Goal: Complete application form: Complete application form

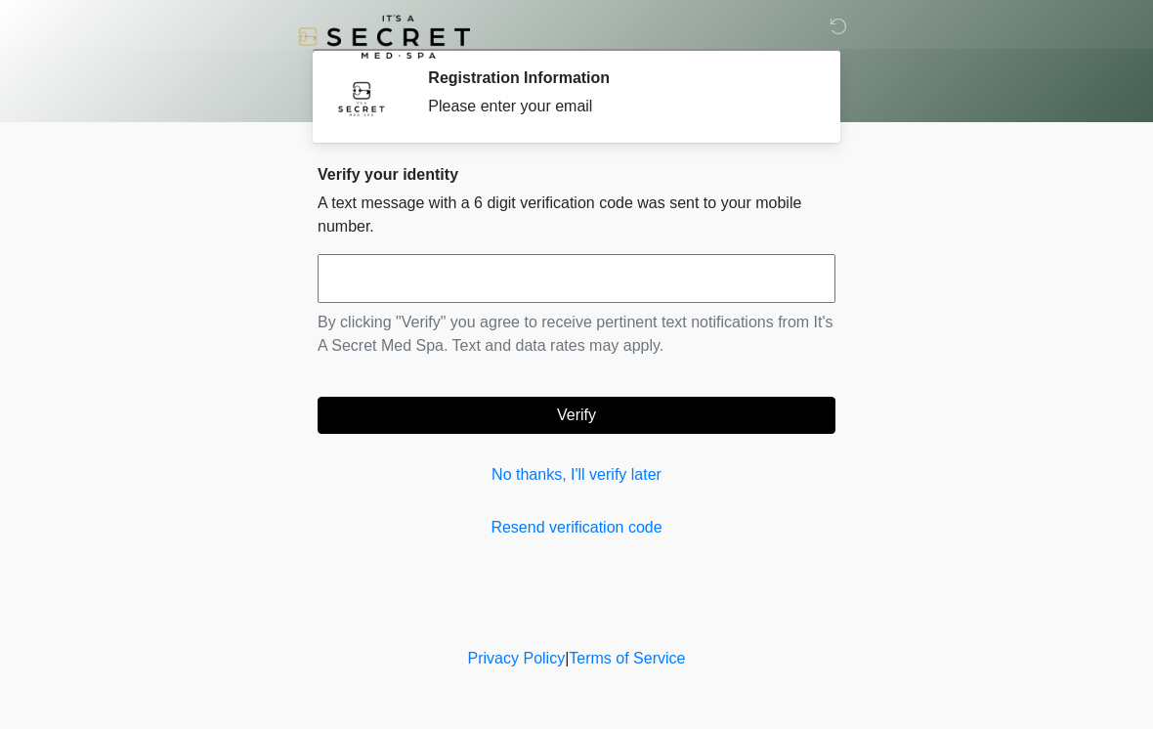
click at [480, 292] on input "text" at bounding box center [576, 278] width 518 height 49
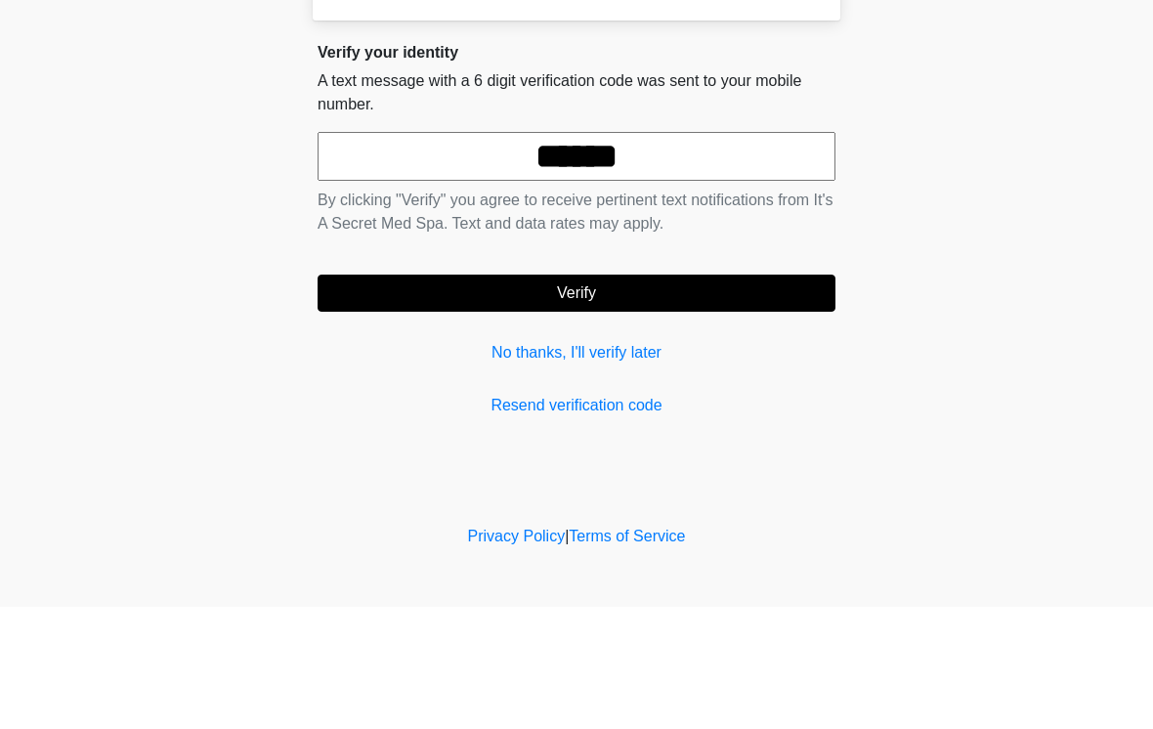
type input "******"
click at [677, 397] on button "Verify" at bounding box center [576, 415] width 518 height 37
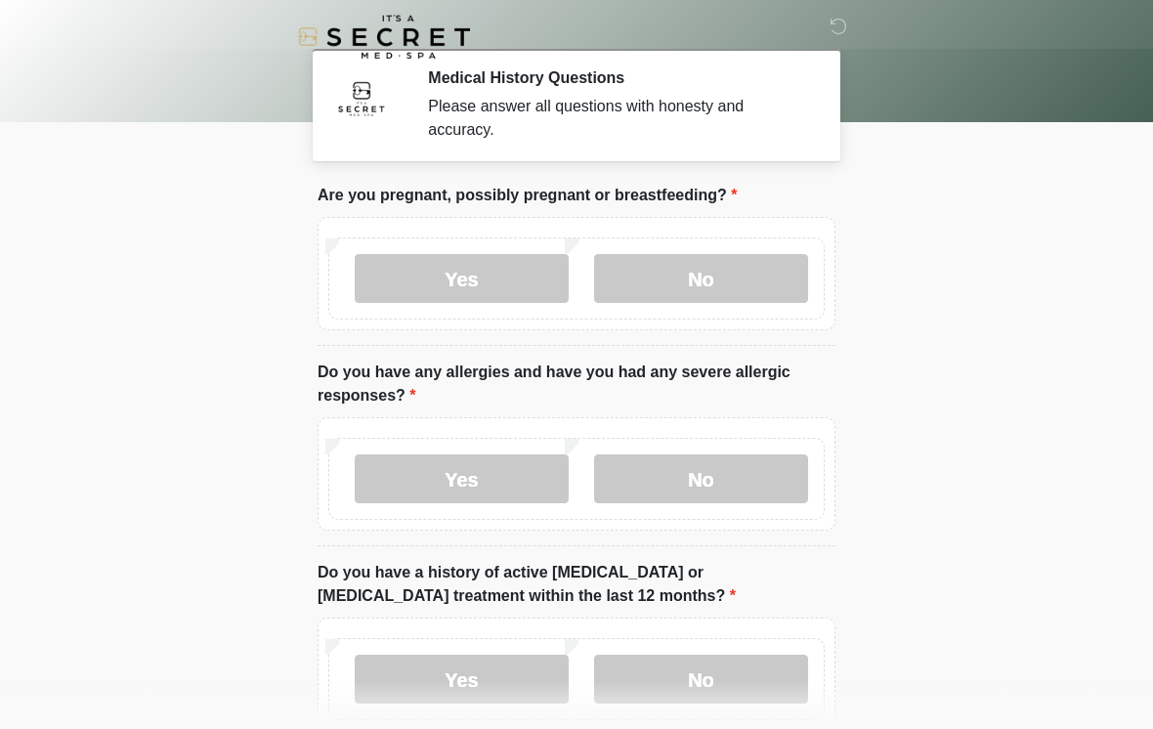
click at [754, 283] on label "No" at bounding box center [701, 278] width 214 height 49
click at [746, 480] on label "No" at bounding box center [701, 478] width 214 height 49
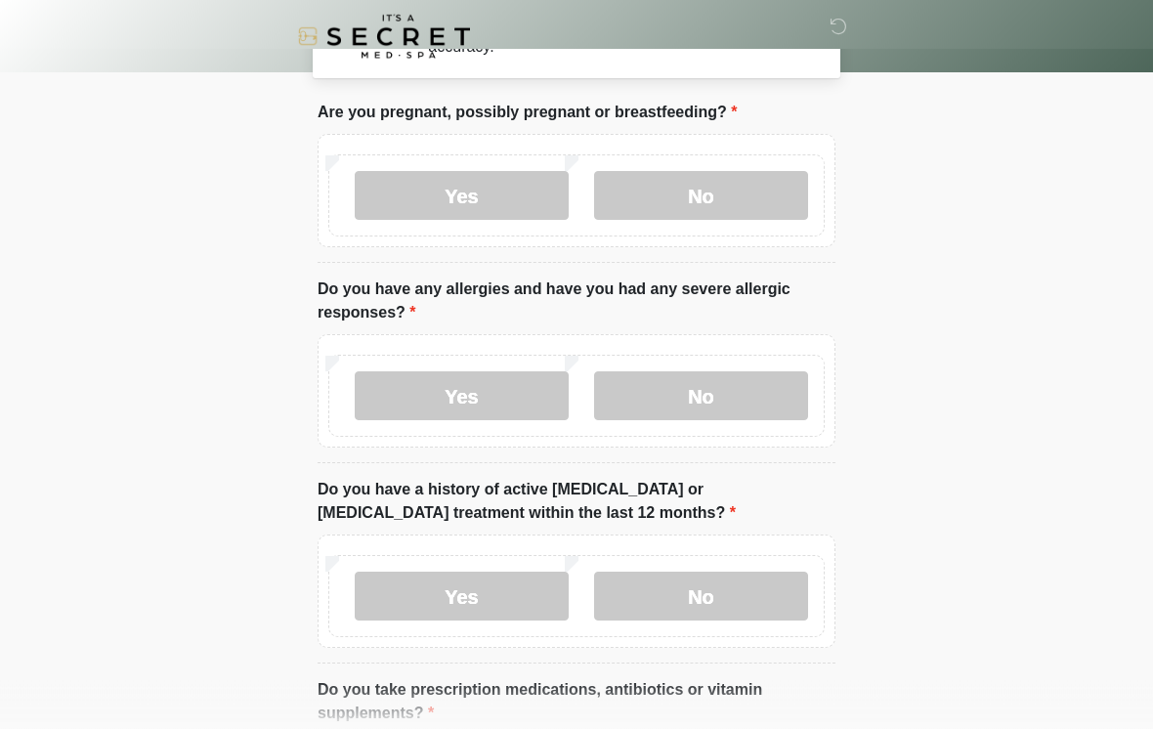
scroll to position [105, 0]
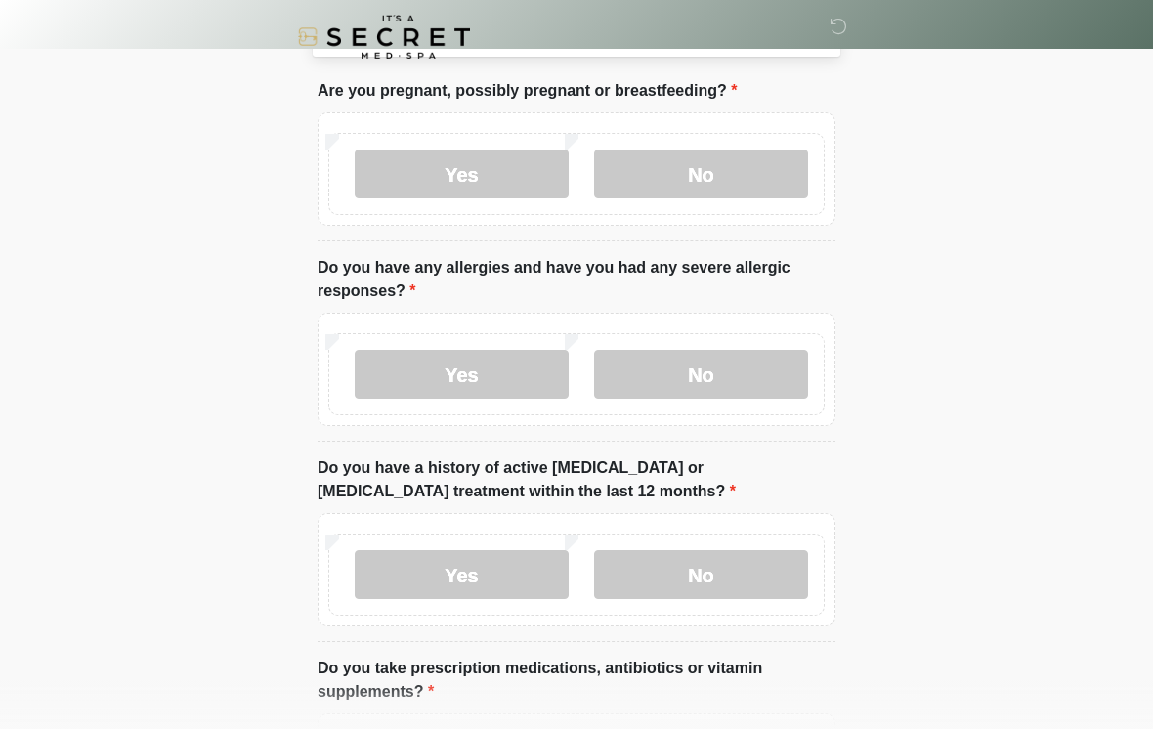
click at [773, 560] on label "No" at bounding box center [701, 574] width 214 height 49
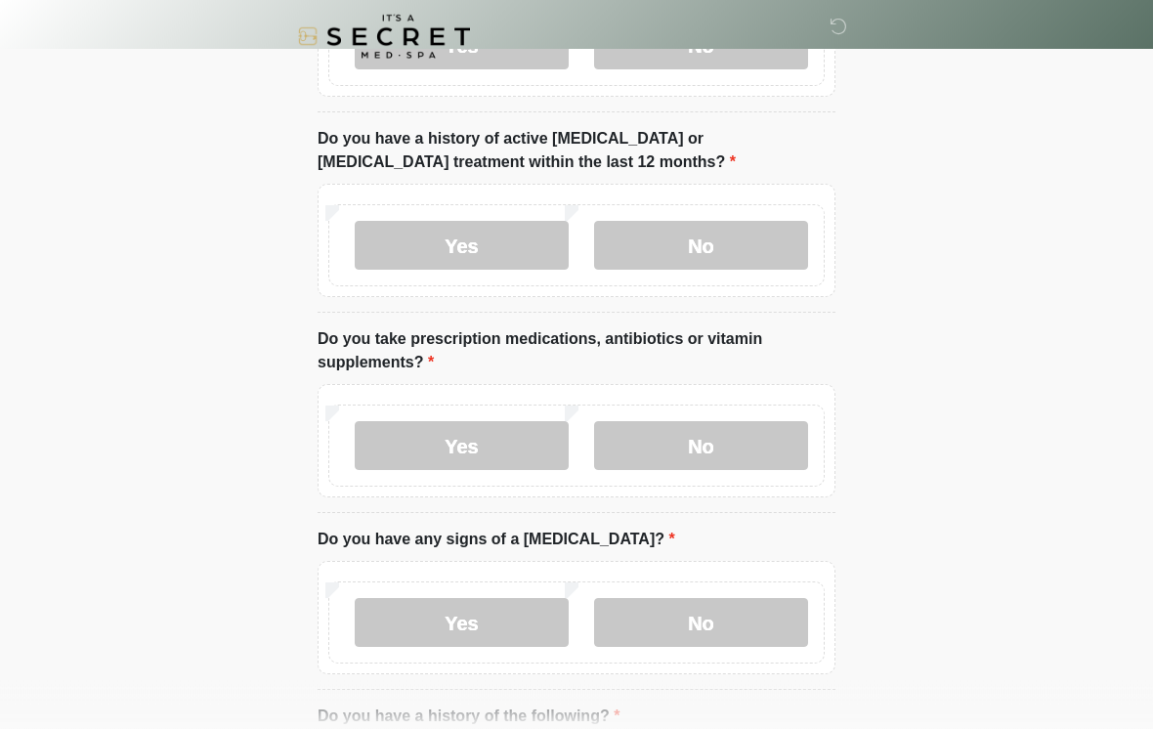
click at [782, 433] on label "No" at bounding box center [701, 446] width 214 height 49
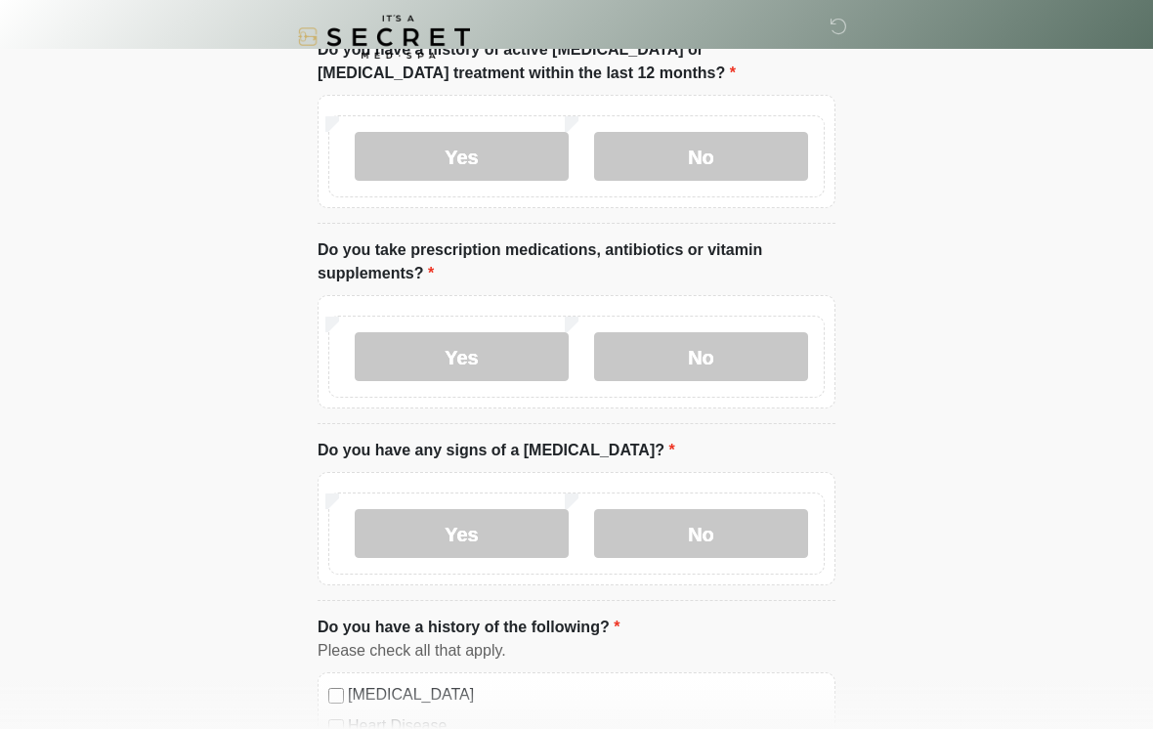
scroll to position [525, 0]
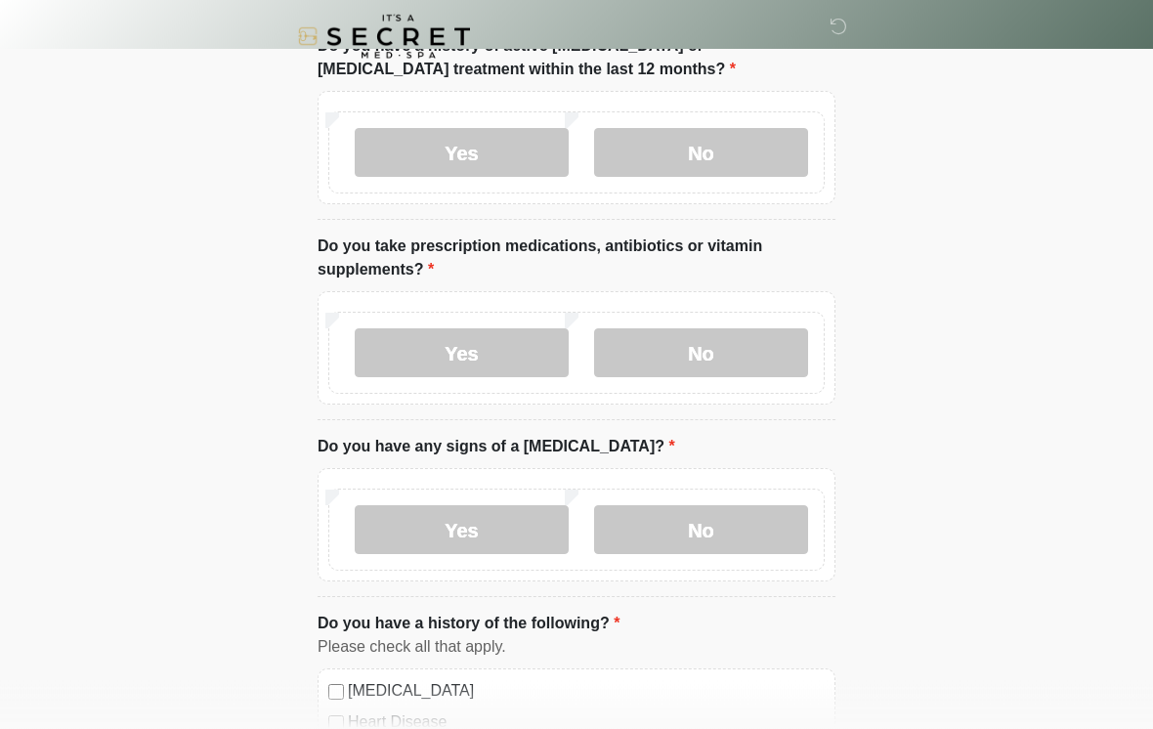
click at [471, 346] on label "Yes" at bounding box center [462, 353] width 214 height 49
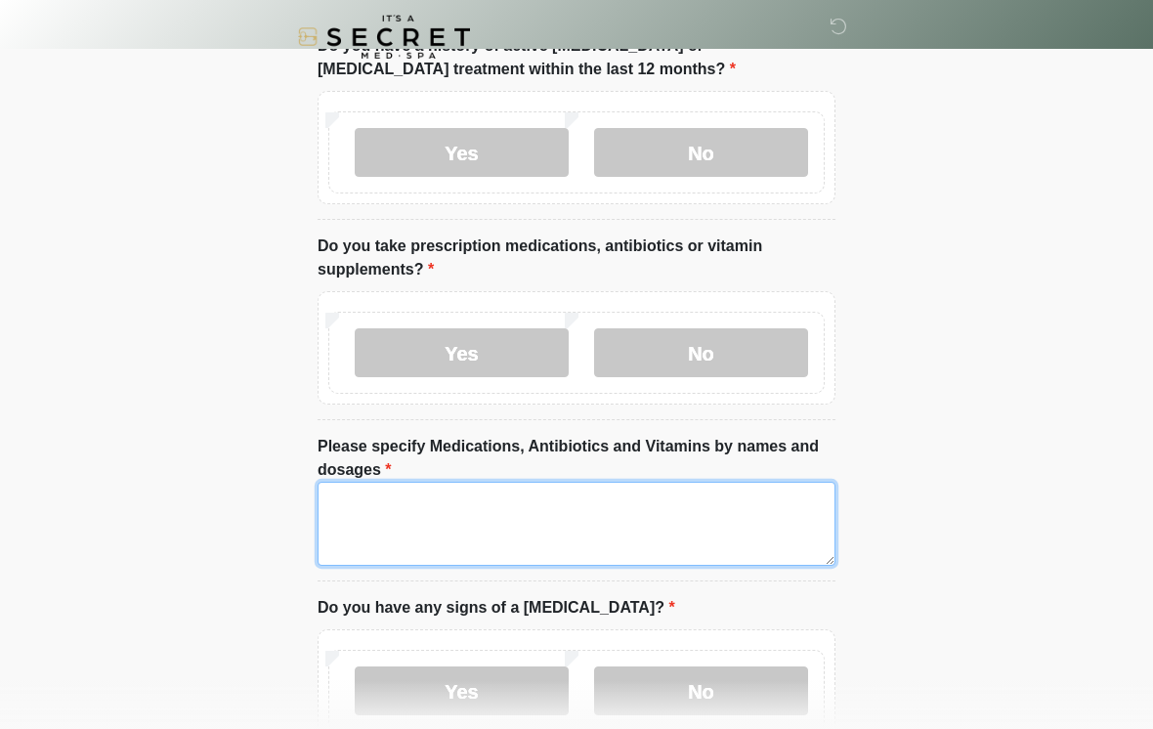
click at [504, 521] on textarea "Please specify Medications, Antibiotics and Vitamins by names and dosages" at bounding box center [576, 524] width 518 height 84
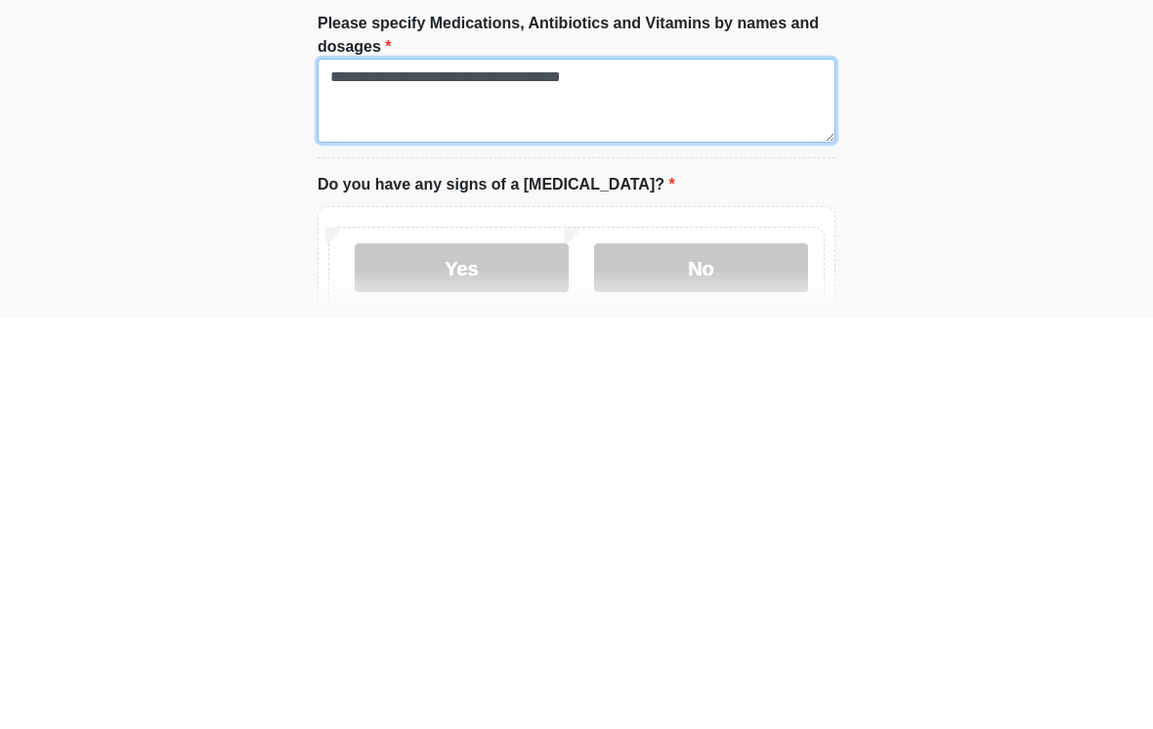
type textarea "**********"
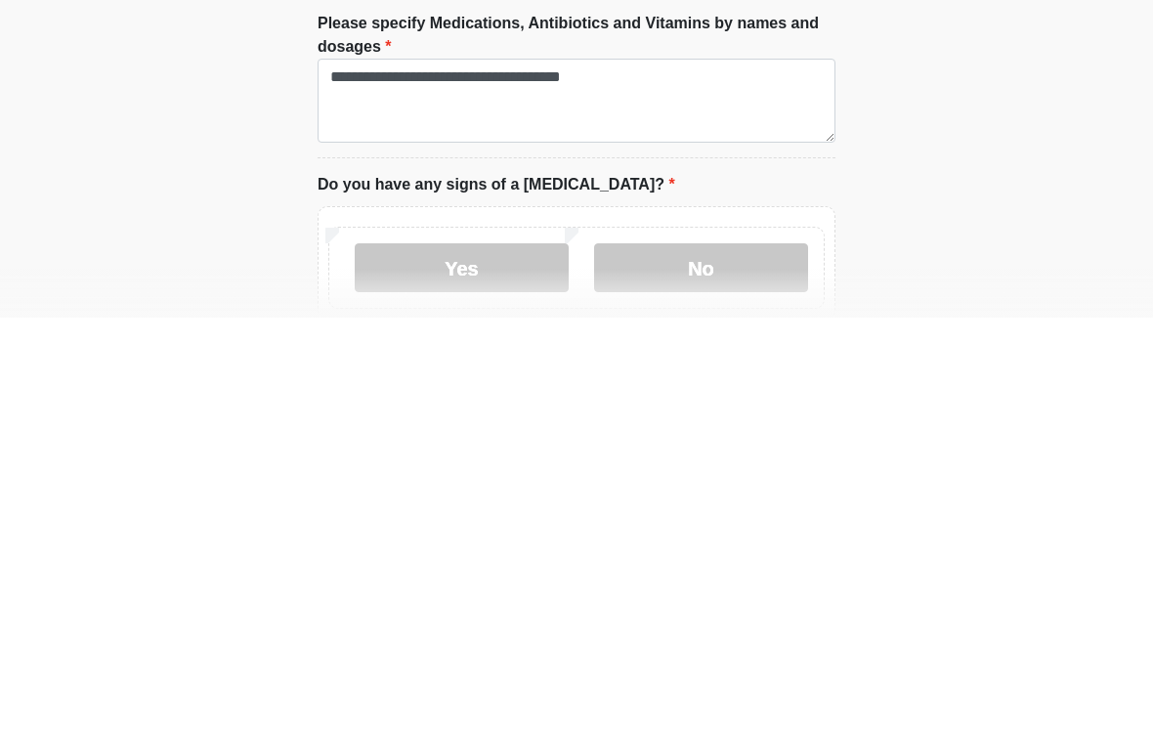
click at [696, 654] on label "No" at bounding box center [701, 678] width 214 height 49
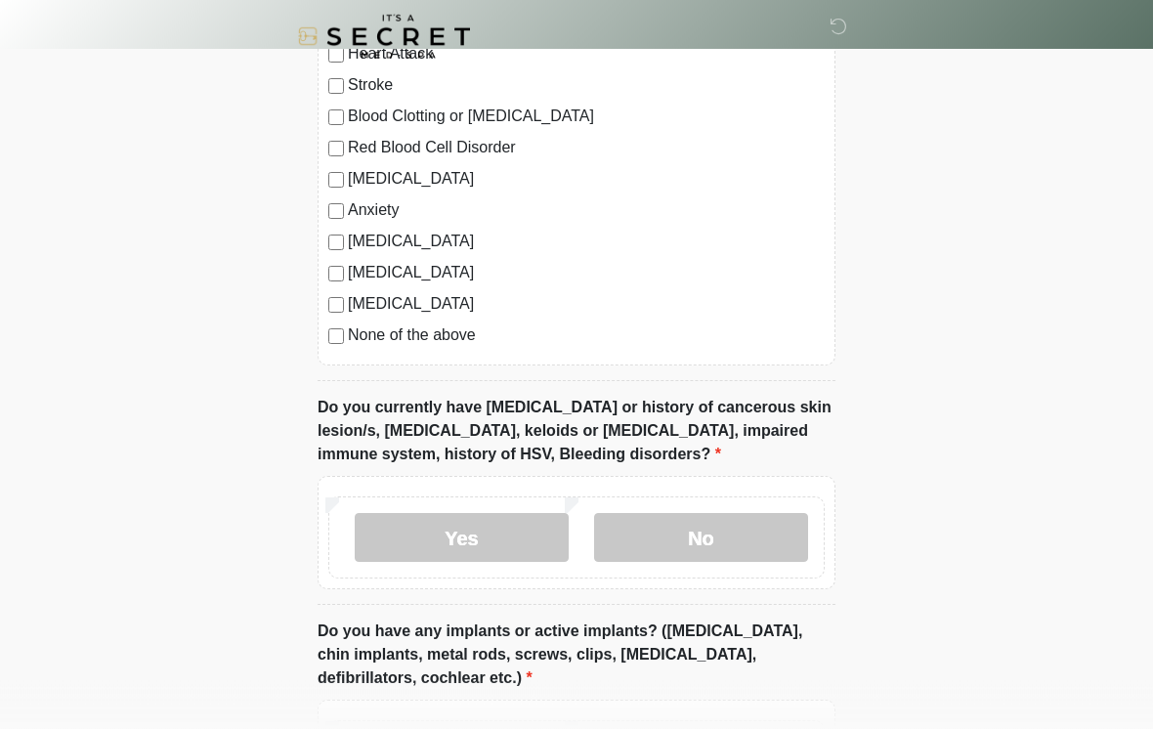
scroll to position [1389, 0]
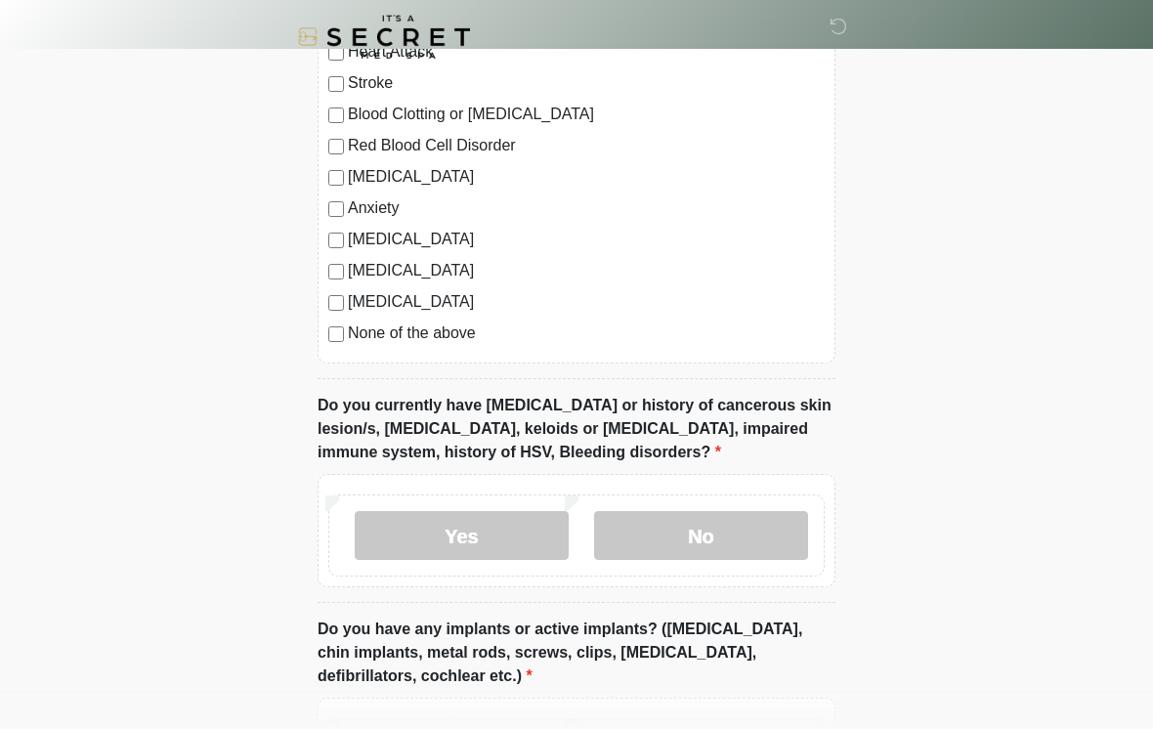
click at [754, 519] on label "No" at bounding box center [701, 535] width 214 height 49
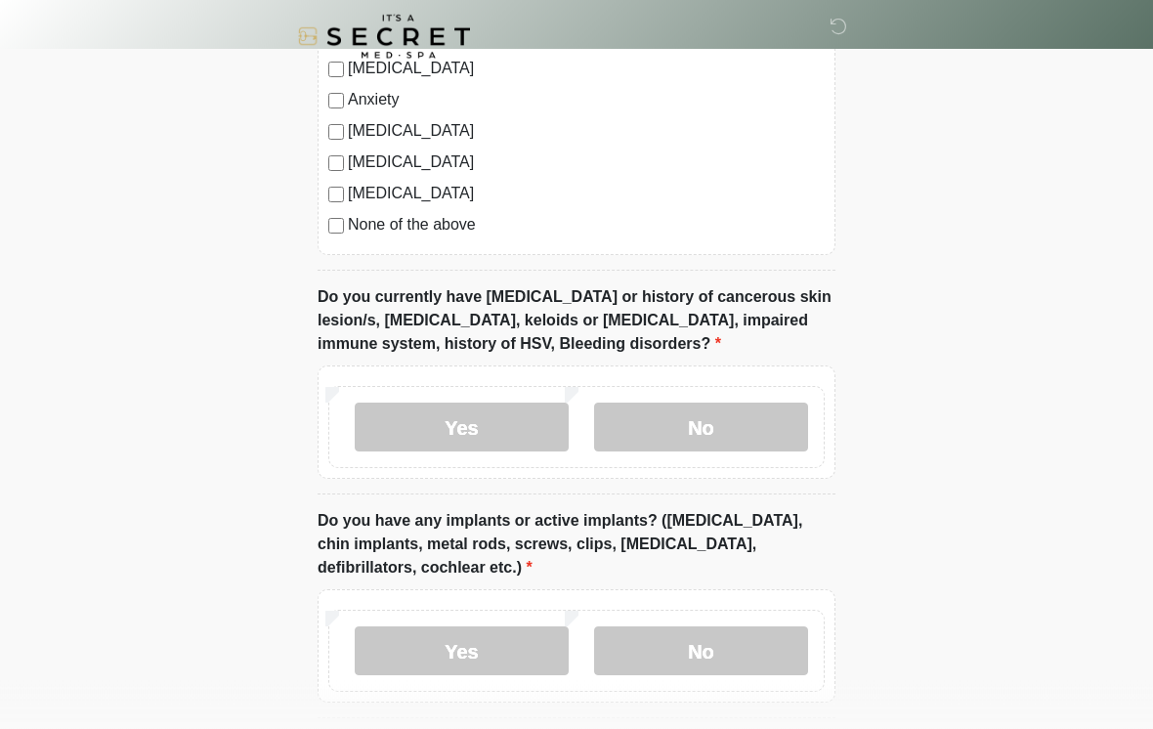
scroll to position [1498, 0]
click at [770, 645] on label "No" at bounding box center [701, 649] width 214 height 49
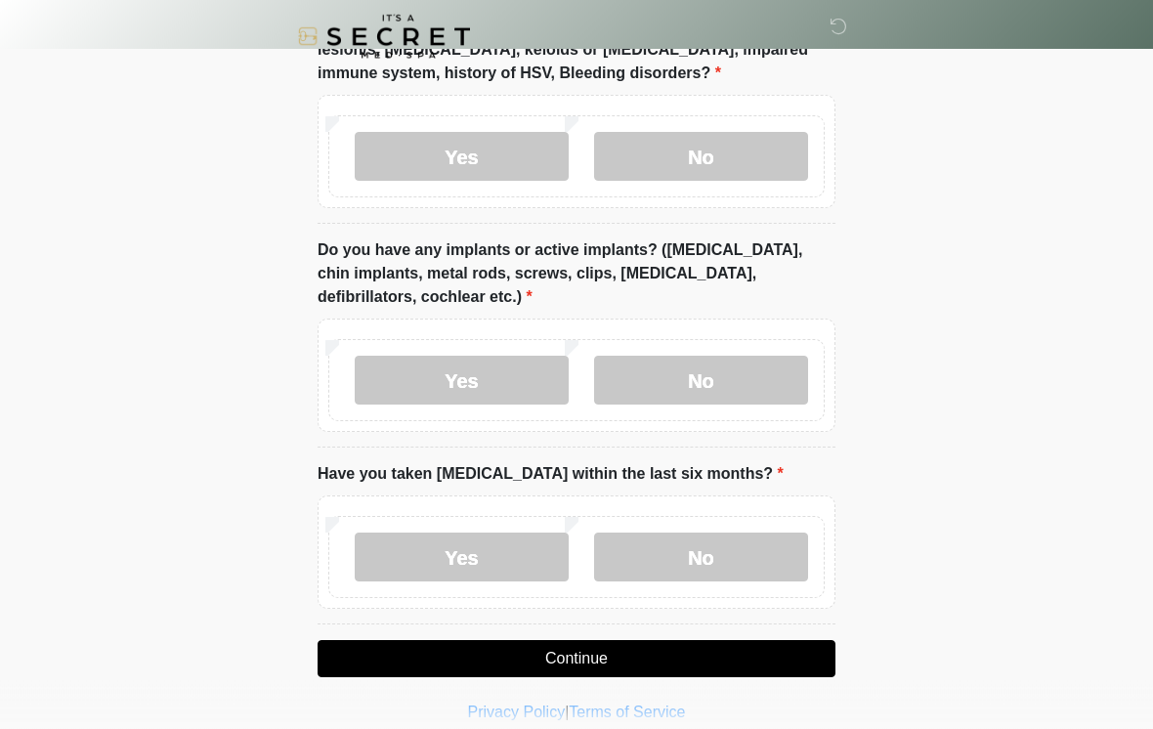
scroll to position [1786, 0]
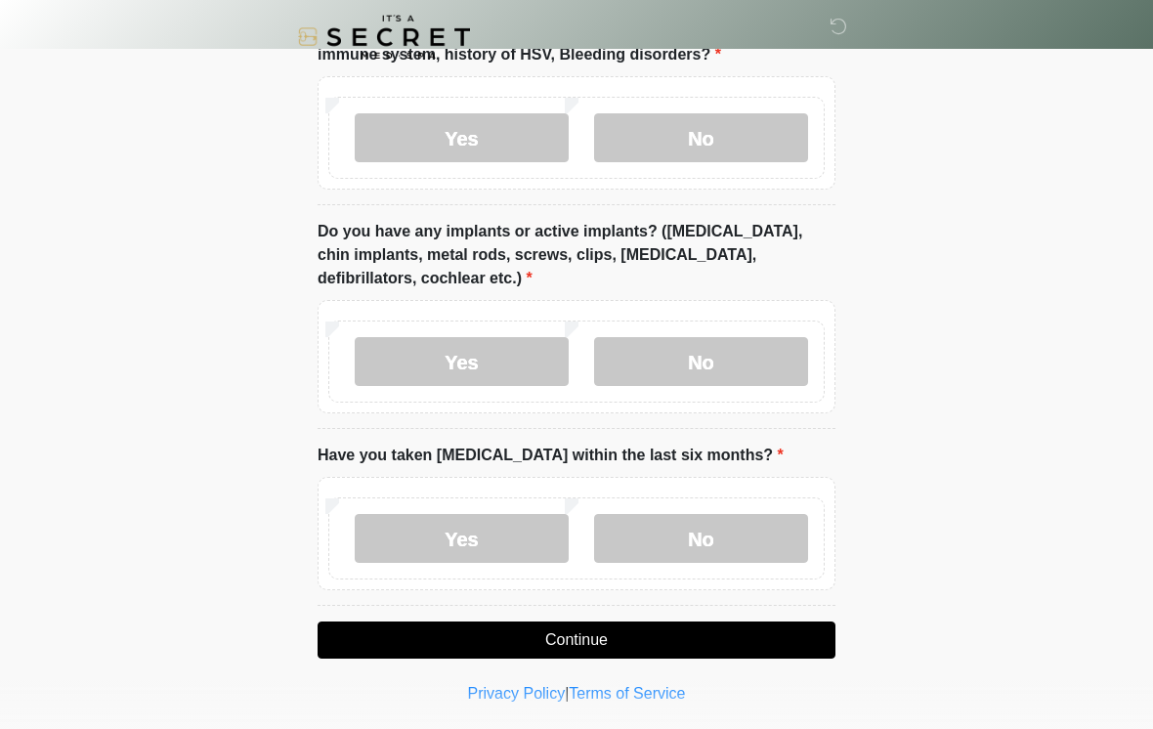
click at [777, 534] on label "No" at bounding box center [701, 538] width 214 height 49
click at [770, 623] on button "Continue" at bounding box center [576, 639] width 518 height 37
click at [766, 641] on button "Continue" at bounding box center [576, 639] width 518 height 37
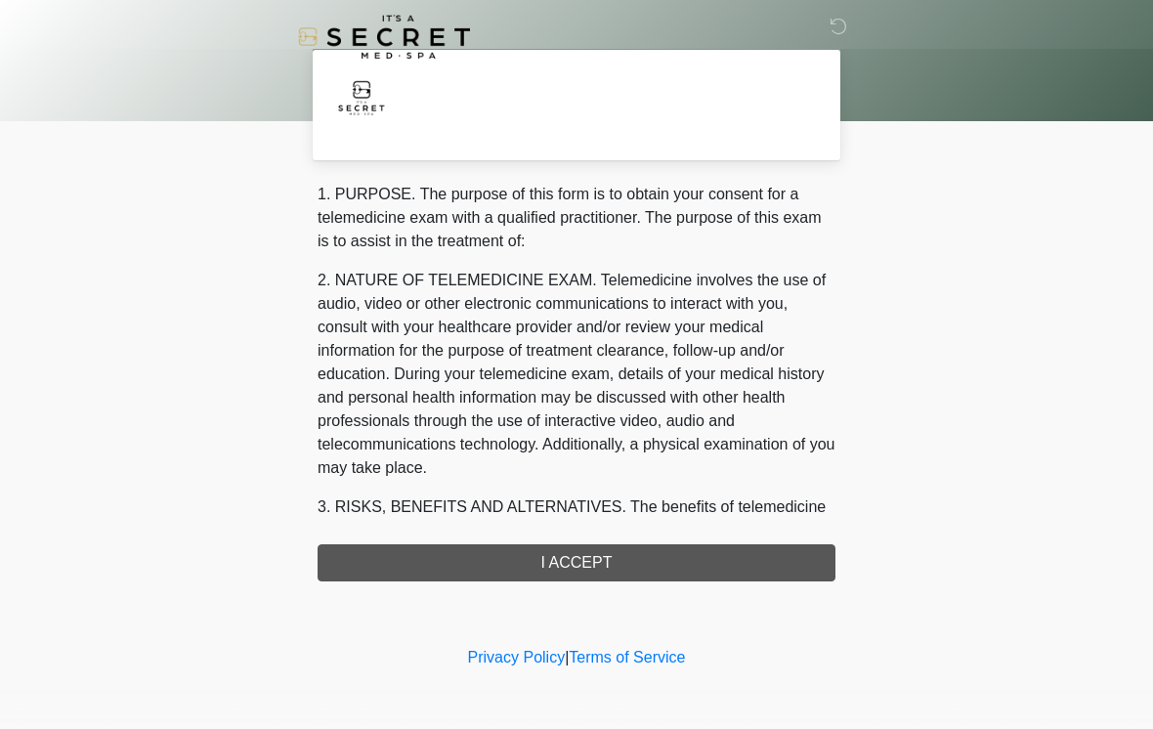
scroll to position [0, 0]
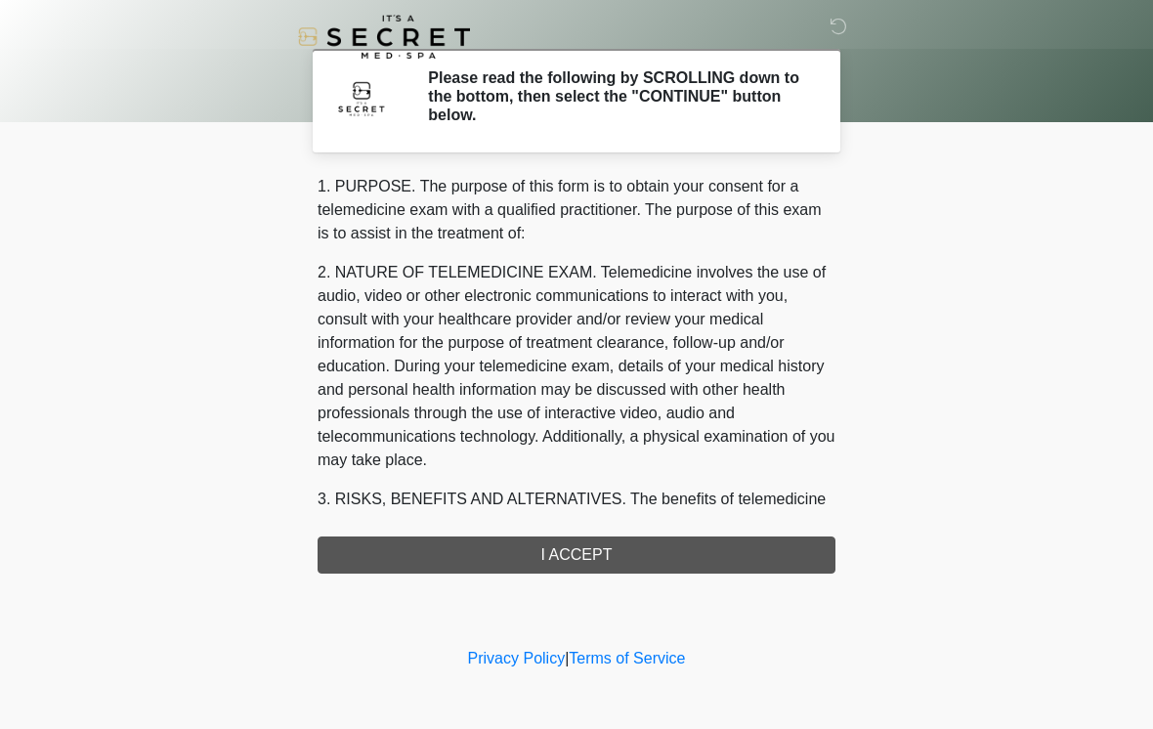
click at [721, 546] on div "1. PURPOSE. The purpose of this form is to obtain your consent for a telemedici…" at bounding box center [576, 374] width 518 height 399
click at [626, 553] on div "1. PURPOSE. The purpose of this form is to obtain your consent for a telemedici…" at bounding box center [576, 374] width 518 height 399
click at [572, 555] on div "1. PURPOSE. The purpose of this form is to obtain your consent for a telemedici…" at bounding box center [576, 374] width 518 height 399
click at [600, 556] on div "1. PURPOSE. The purpose of this form is to obtain your consent for a telemedici…" at bounding box center [576, 374] width 518 height 399
click at [618, 551] on div "1. PURPOSE. The purpose of this form is to obtain your consent for a telemedici…" at bounding box center [576, 374] width 518 height 399
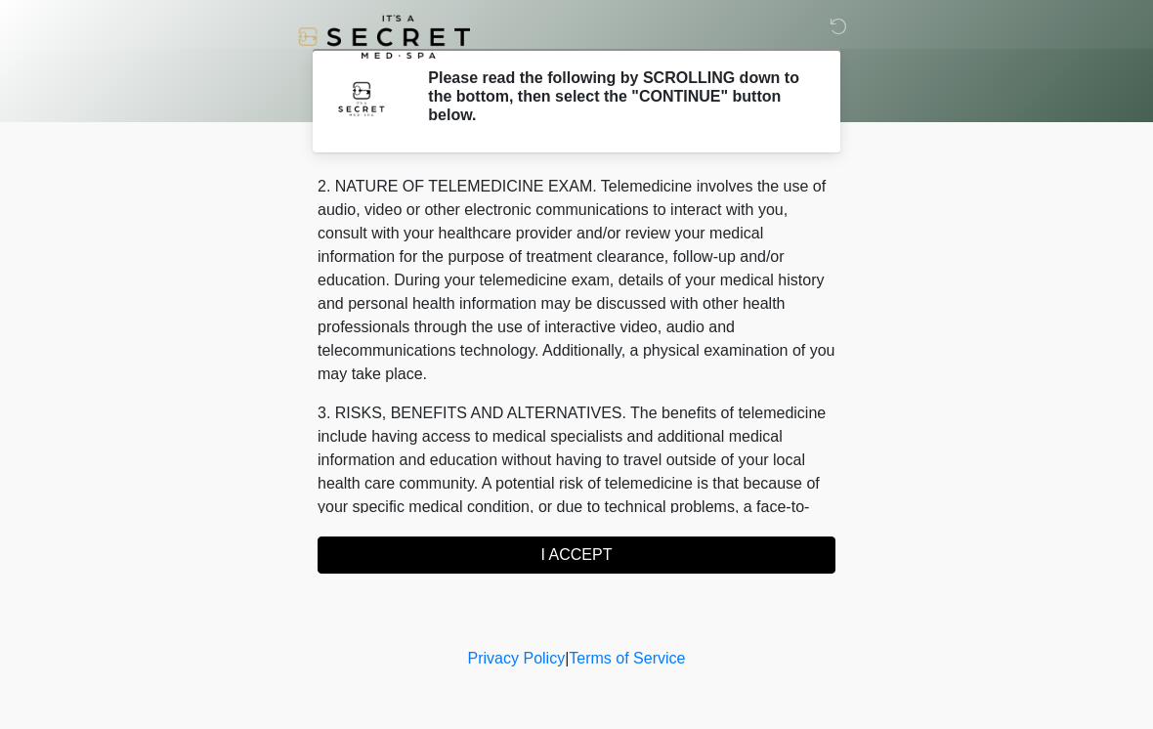
scroll to position [95, 0]
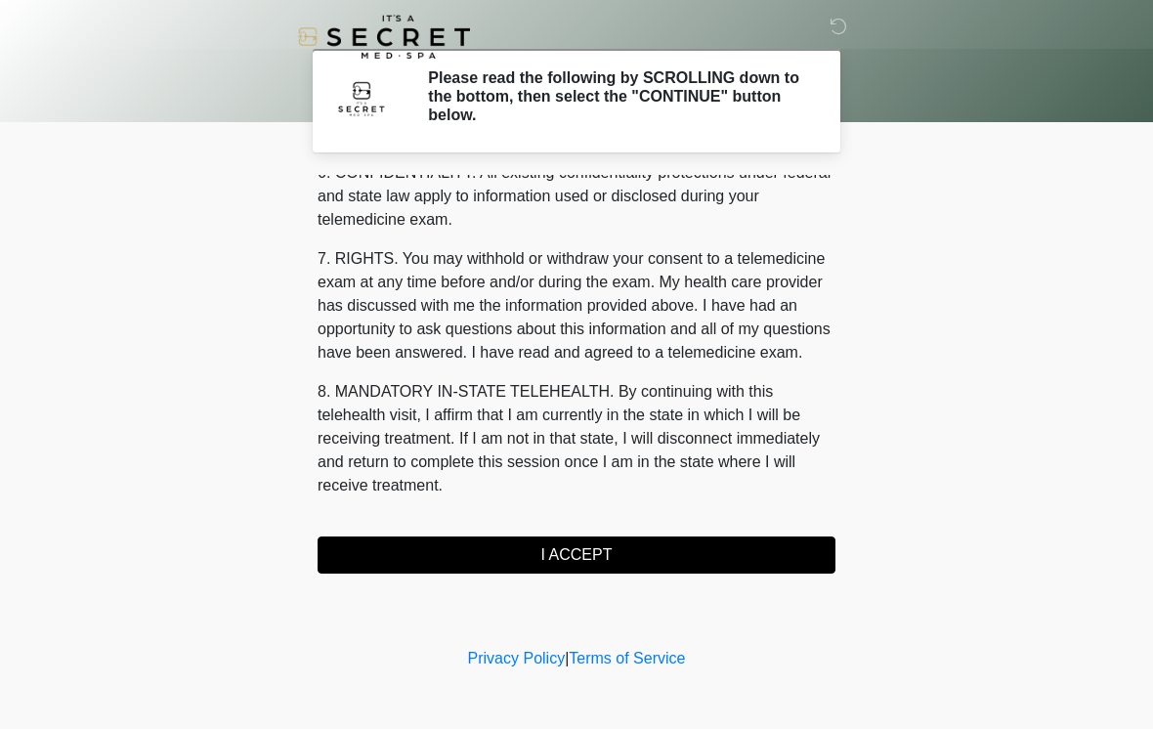
click at [651, 540] on button "I ACCEPT" at bounding box center [576, 554] width 518 height 37
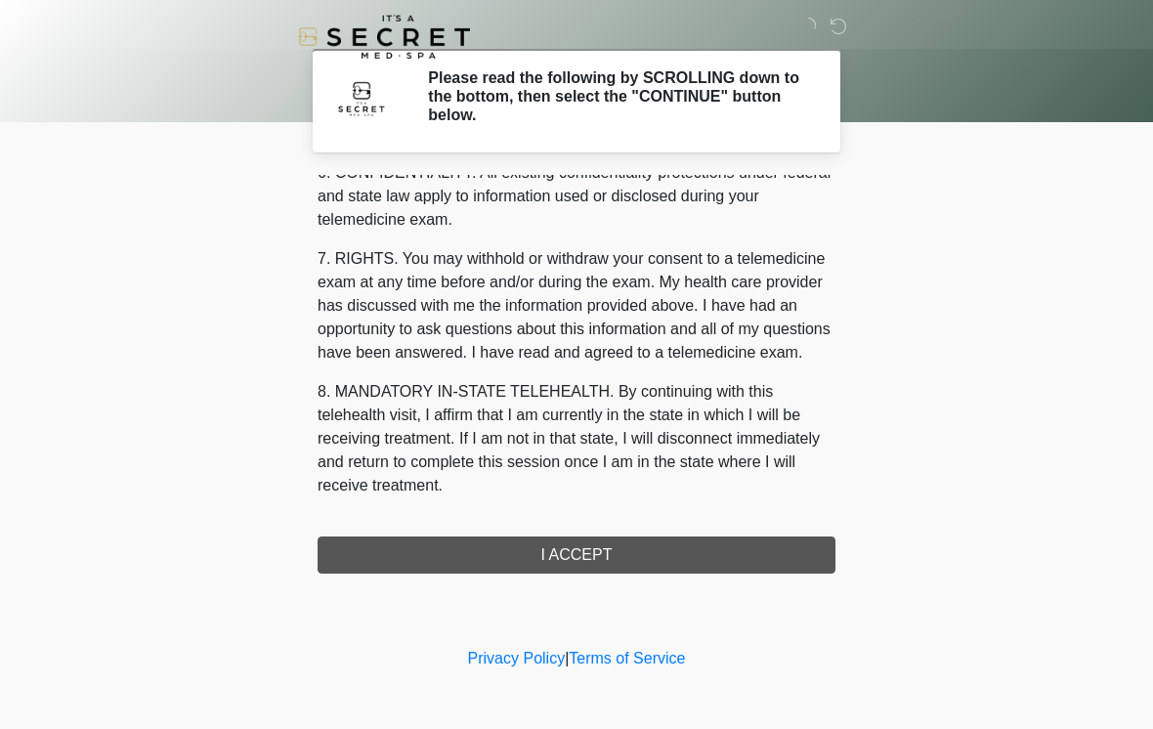
scroll to position [795, 0]
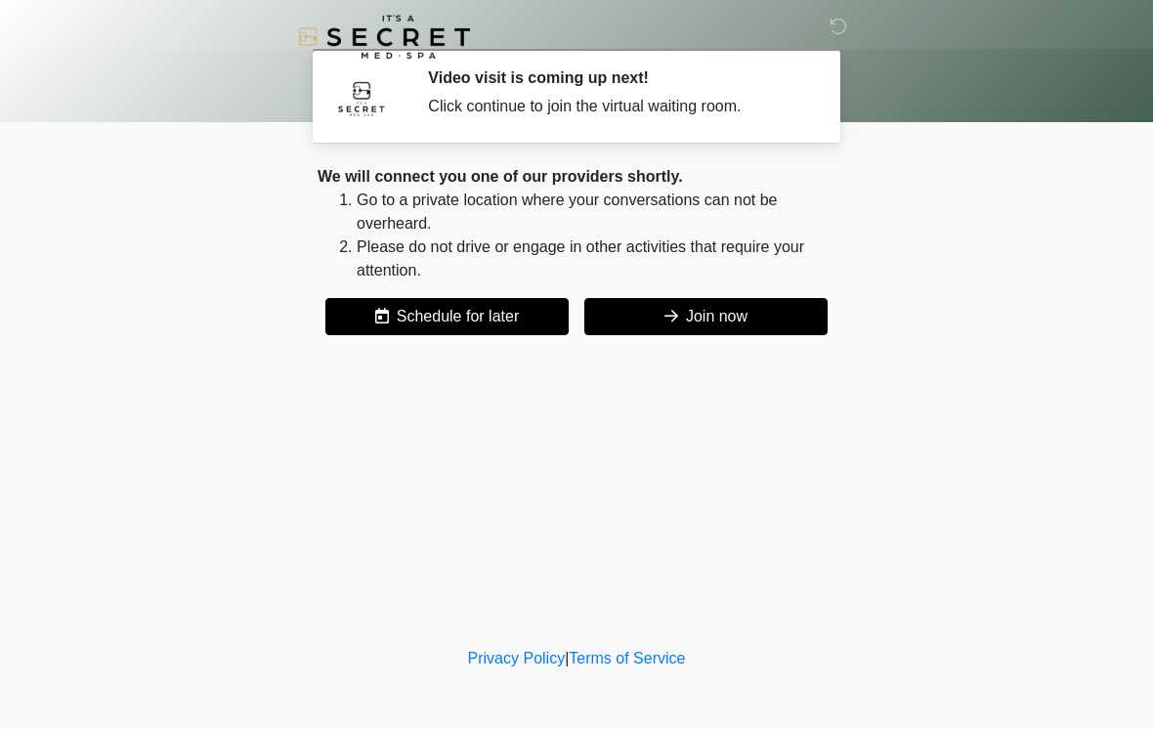
click at [758, 316] on button "Join now" at bounding box center [705, 316] width 243 height 37
